Goal: Task Accomplishment & Management: Use online tool/utility

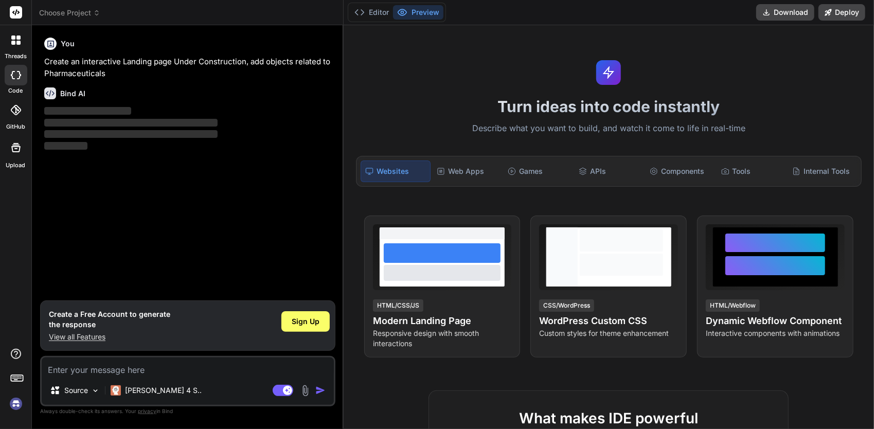
click at [146, 373] on textarea at bounding box center [188, 367] width 292 height 19
click at [458, 172] on div "Web Apps" at bounding box center [467, 172] width 69 height 22
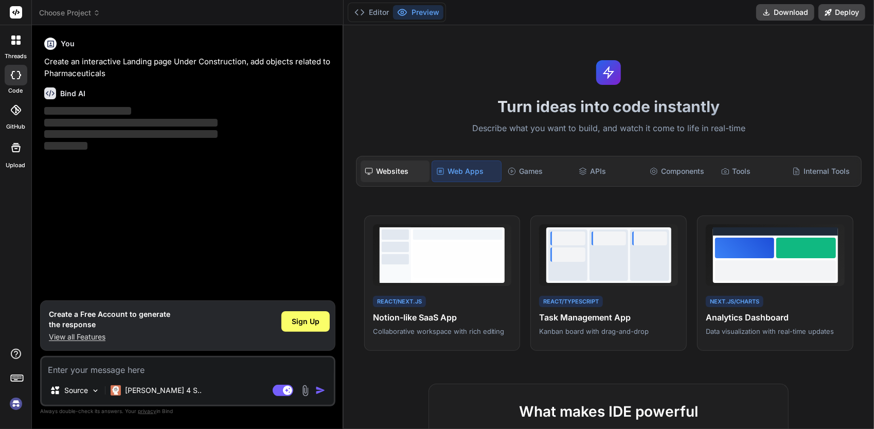
click at [412, 171] on div "Websites" at bounding box center [395, 172] width 69 height 22
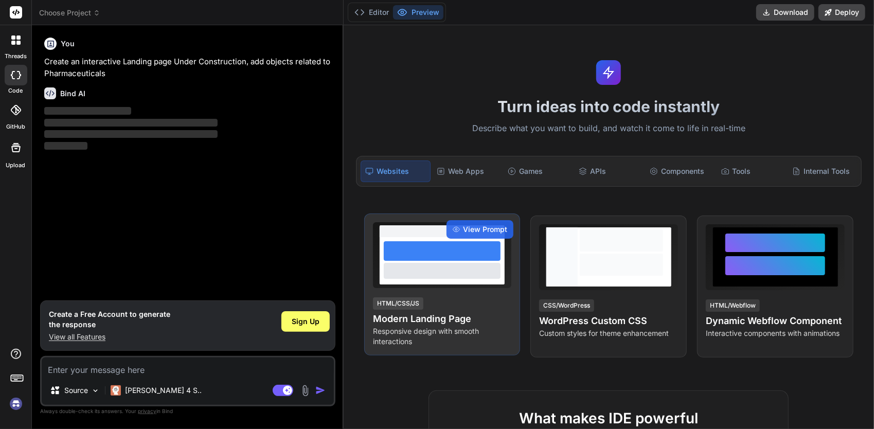
click at [437, 319] on h4 "Modern Landing Page" at bounding box center [442, 319] width 139 height 14
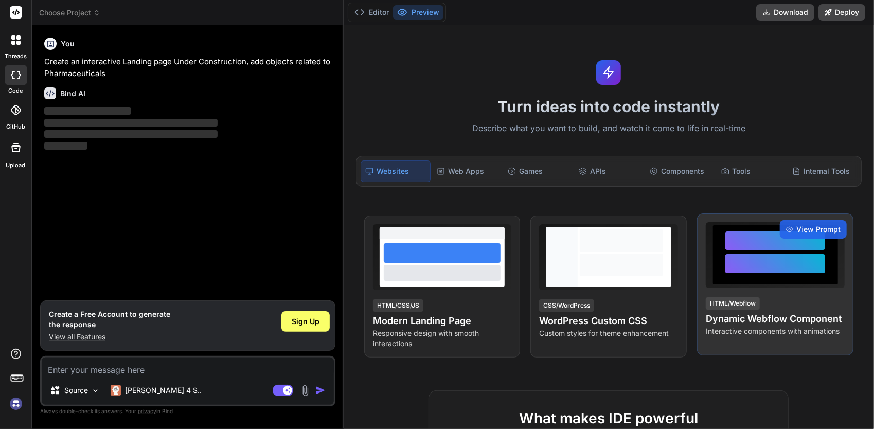
click at [759, 324] on h4 "Dynamic Webflow Component" at bounding box center [775, 319] width 139 height 14
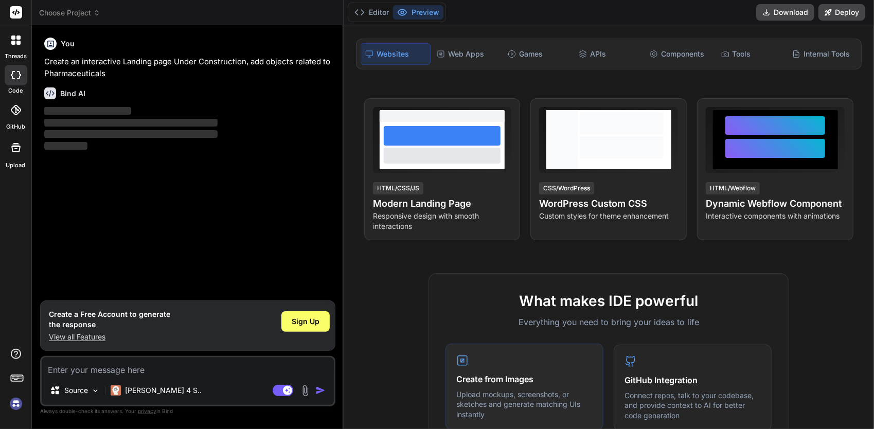
scroll to position [154, 0]
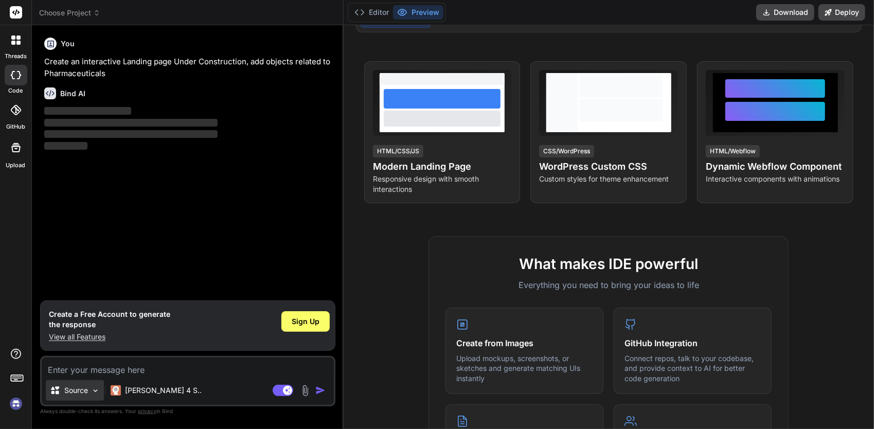
click at [86, 394] on p "Source" at bounding box center [76, 390] width 24 height 10
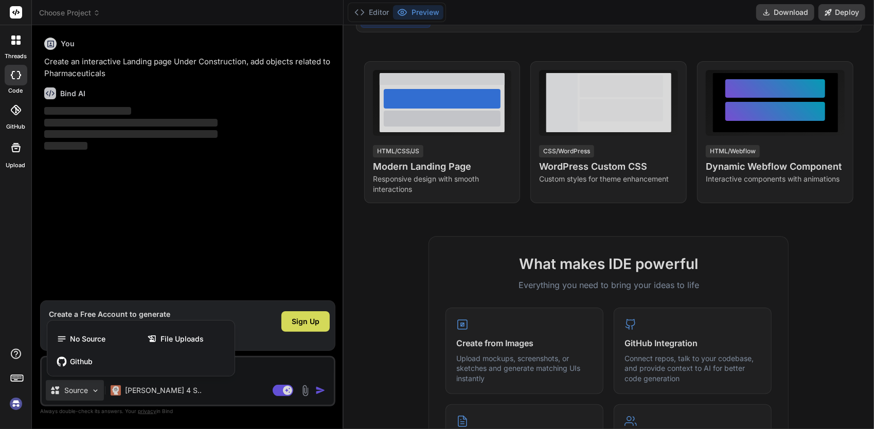
click at [371, 290] on div at bounding box center [437, 214] width 874 height 429
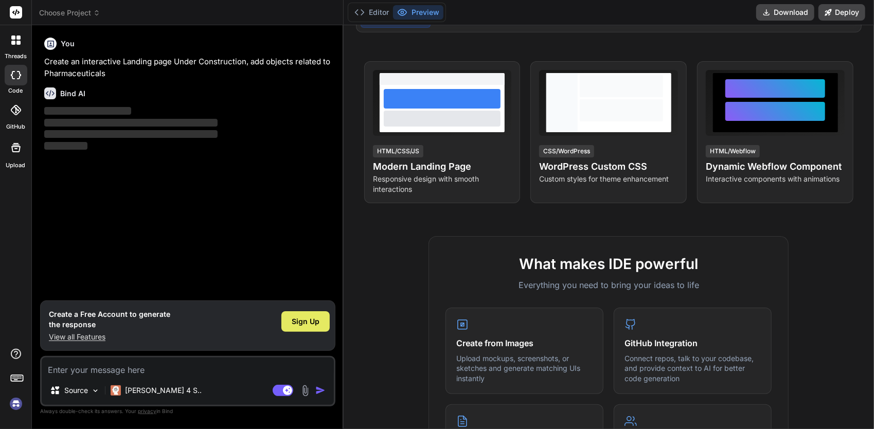
click at [308, 322] on span "Sign Up" at bounding box center [306, 321] width 28 height 10
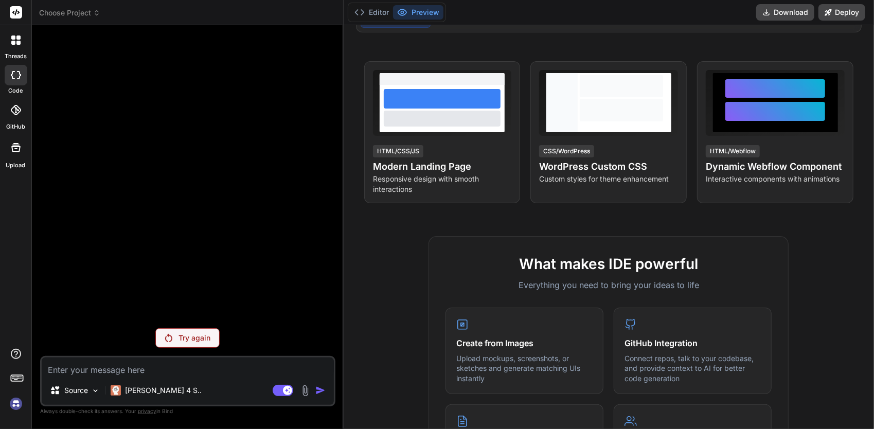
click at [181, 340] on p "Try again" at bounding box center [195, 338] width 32 height 10
click at [16, 401] on img at bounding box center [15, 403] width 17 height 17
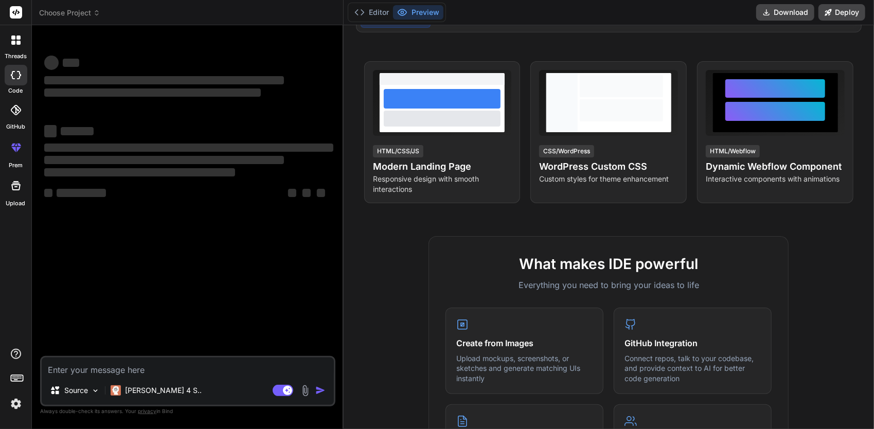
type textarea "x"
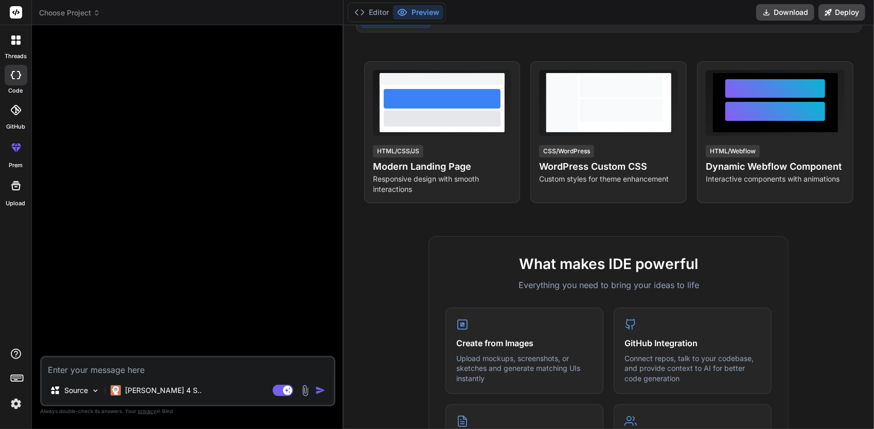
click at [19, 406] on img at bounding box center [15, 403] width 17 height 17
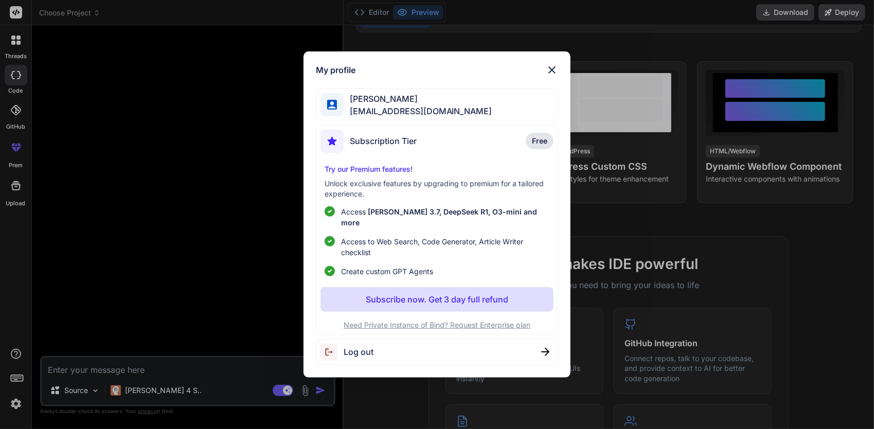
click at [553, 75] on img at bounding box center [552, 70] width 12 height 12
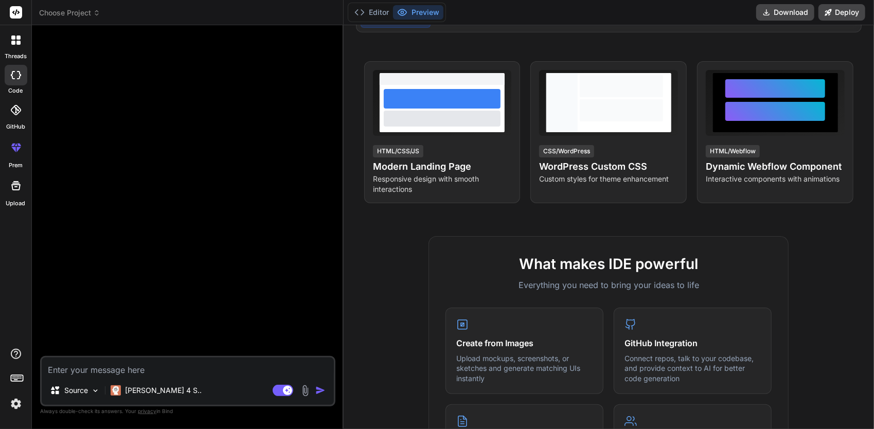
click at [99, 372] on textarea at bounding box center [188, 367] width 292 height 19
click at [157, 362] on textarea at bounding box center [188, 367] width 292 height 19
paste textarea "Create an interactive Landing page Under Construction, add objects related to P…"
type textarea "Create an interactive Landing page Under Construction, add objects related to P…"
type textarea "x"
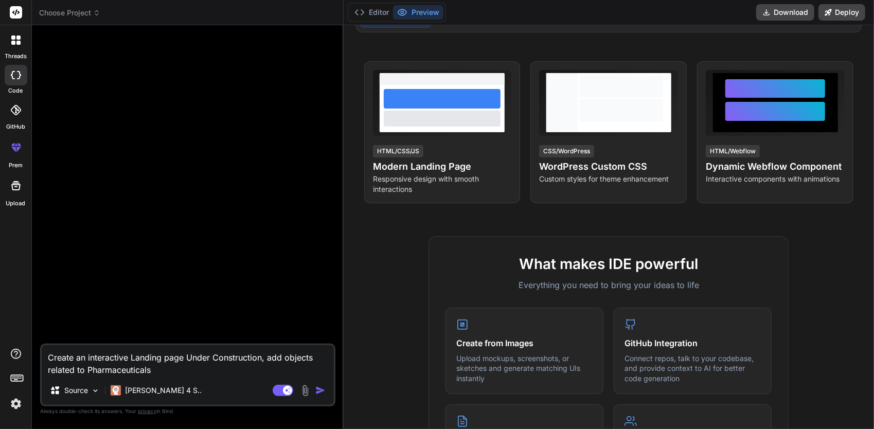
click at [140, 352] on textarea "Create an interactive Landing page Under Construction, add objects related to P…" at bounding box center [188, 360] width 292 height 31
type textarea "Create an interactive opage Under Construction, add objects related to Pharmace…"
type textarea "x"
type textarea "Create an interactive onpage Under Construction, add objects related to Pharmac…"
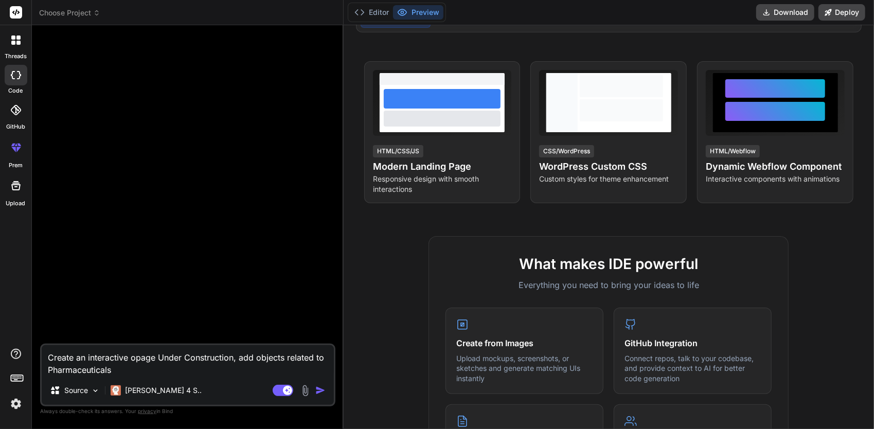
type textarea "x"
type textarea "Create an interactive onepage Under Construction, add objects related to Pharma…"
type textarea "x"
type textarea "Create an interactive one page Under Construction, add objects related to Pharm…"
type textarea "x"
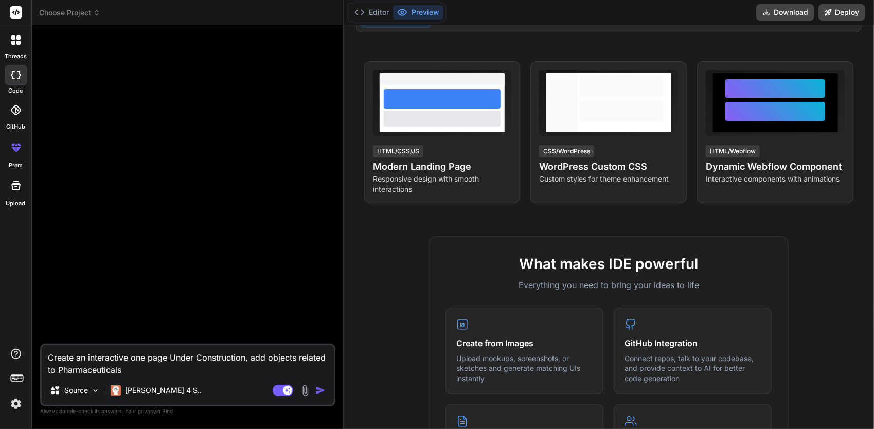
type textarea "Create an interactive one page Under Construction, add objects related to Pharm…"
click at [318, 392] on img "button" at bounding box center [320, 390] width 10 height 10
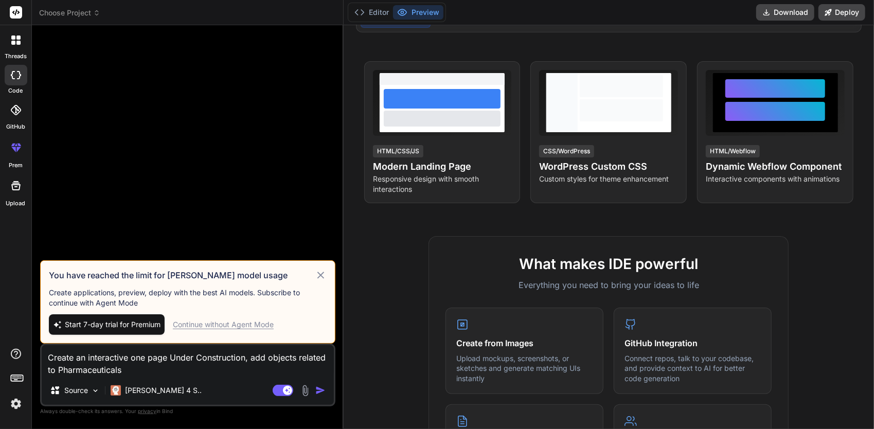
click at [254, 326] on div "Continue without Agent Mode" at bounding box center [223, 324] width 101 height 10
type textarea "x"
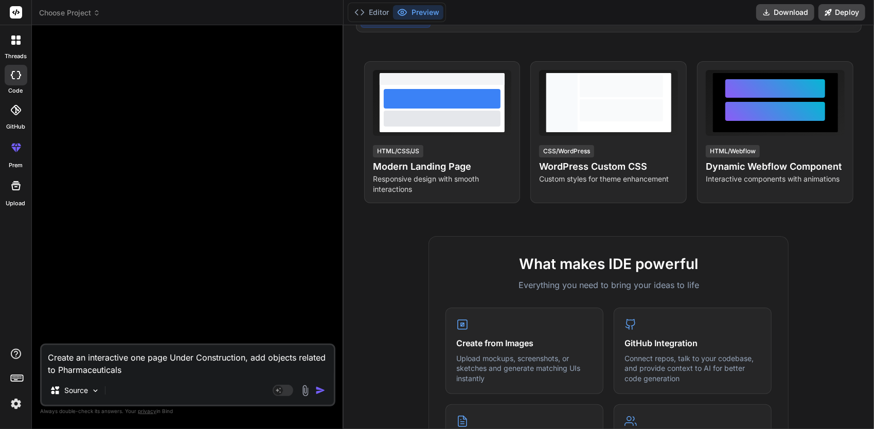
click at [221, 372] on textarea "Create an interactive one page Under Construction, add objects related to Pharm…" at bounding box center [188, 360] width 292 height 31
click at [317, 390] on img "button" at bounding box center [320, 390] width 10 height 10
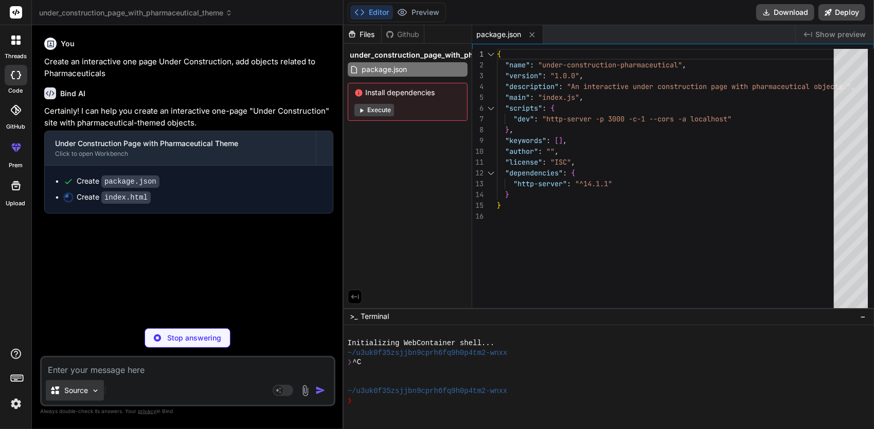
type textarea "x"
type textarea "</body> </html>"
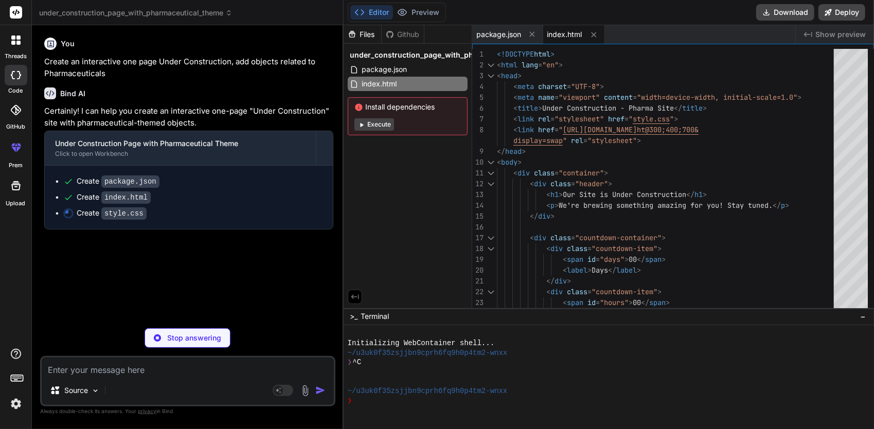
type textarea "x"
type textarea ".pharmaceutical-objects .object { display: none; /* Hide objects on smaller scr…"
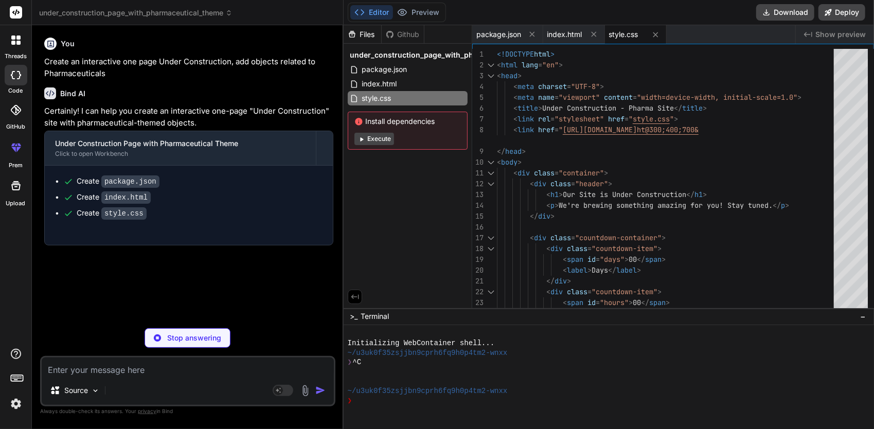
type textarea "x"
type textarea "obj.style.top = randomTop; obj.style.left = randomLeft; obj.style.animationDela…"
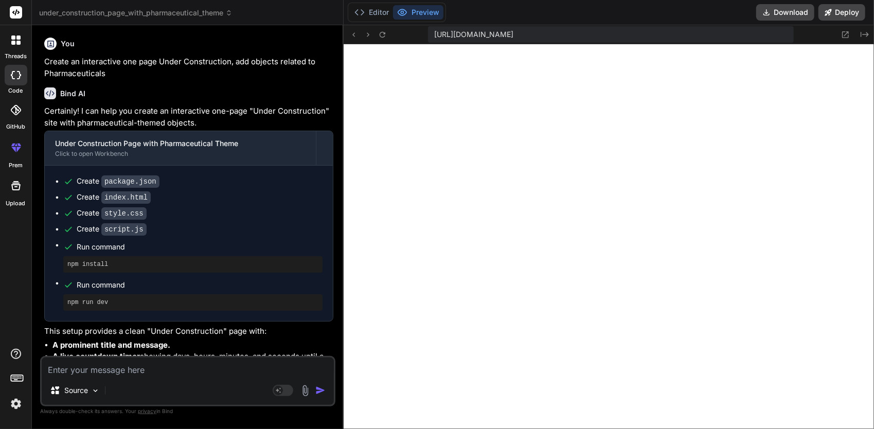
scroll to position [470, 0]
click at [94, 389] on img at bounding box center [95, 390] width 9 height 9
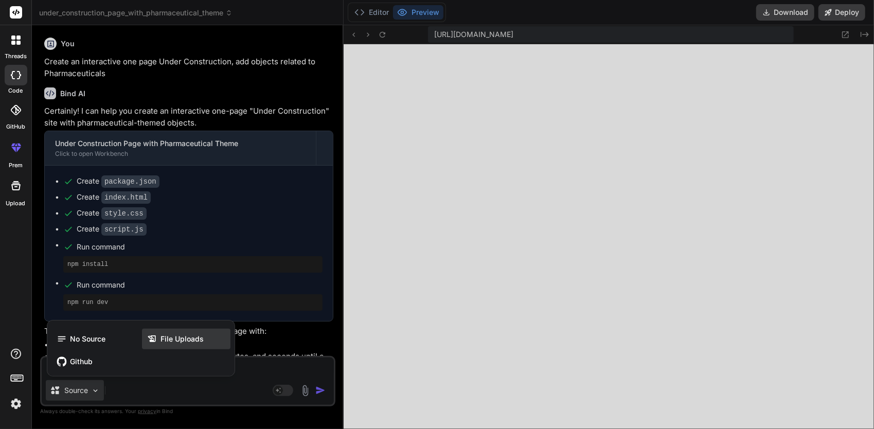
click at [173, 345] on div "File Uploads" at bounding box center [186, 339] width 88 height 21
type textarea "x"
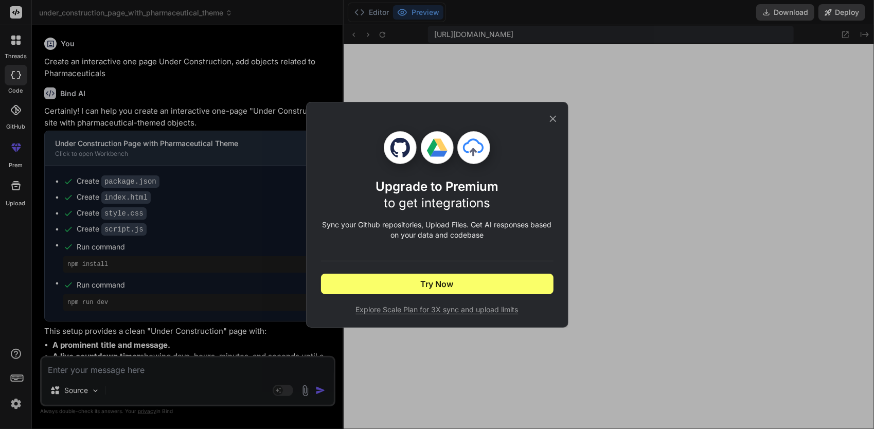
click at [553, 117] on icon at bounding box center [552, 118] width 11 height 11
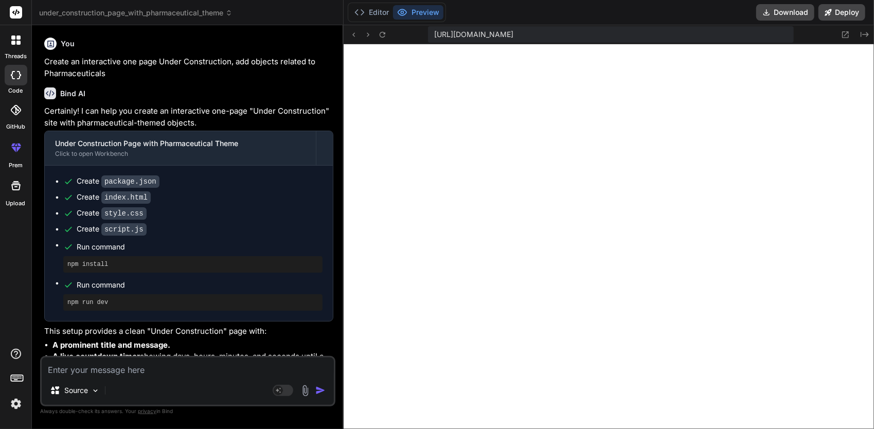
scroll to position [51, 0]
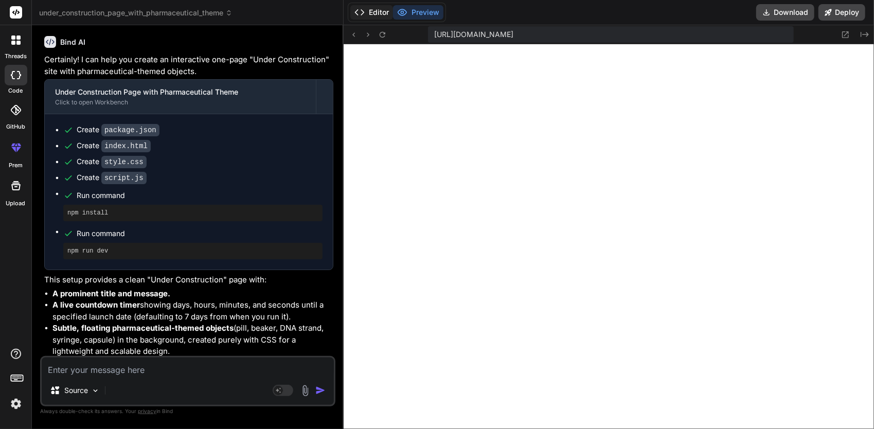
click at [366, 15] on button "Editor" at bounding box center [371, 12] width 43 height 14
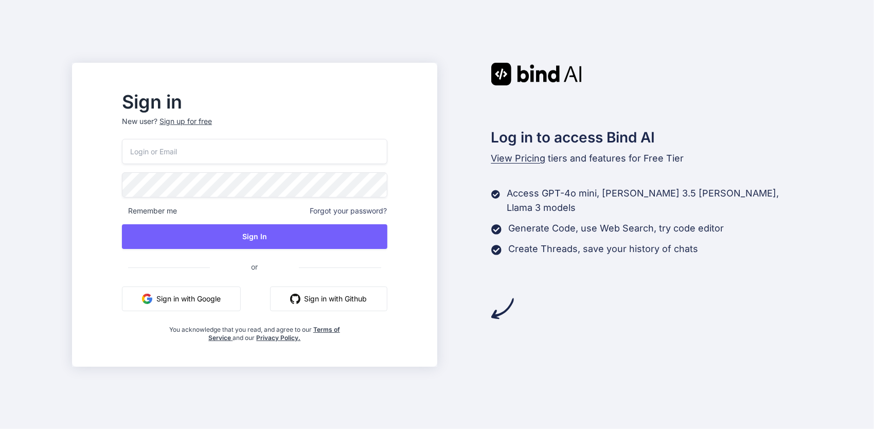
click at [238, 294] on button "Sign in with Google" at bounding box center [181, 299] width 119 height 25
click at [216, 297] on button "Sign in with Google" at bounding box center [181, 299] width 119 height 25
